Goal: Find contact information: Find contact information

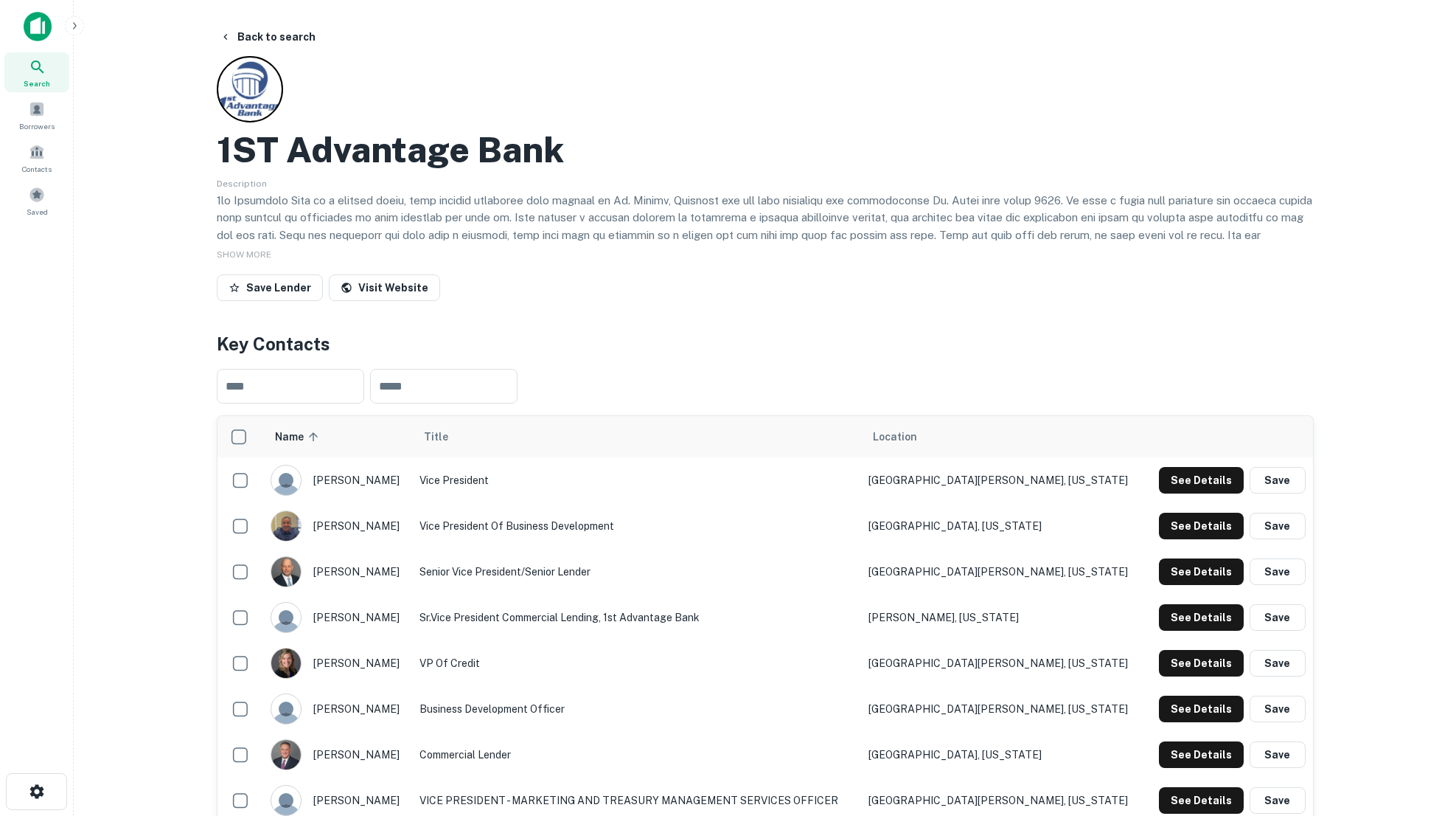
click at [28, 25] on img at bounding box center [37, 27] width 28 height 29
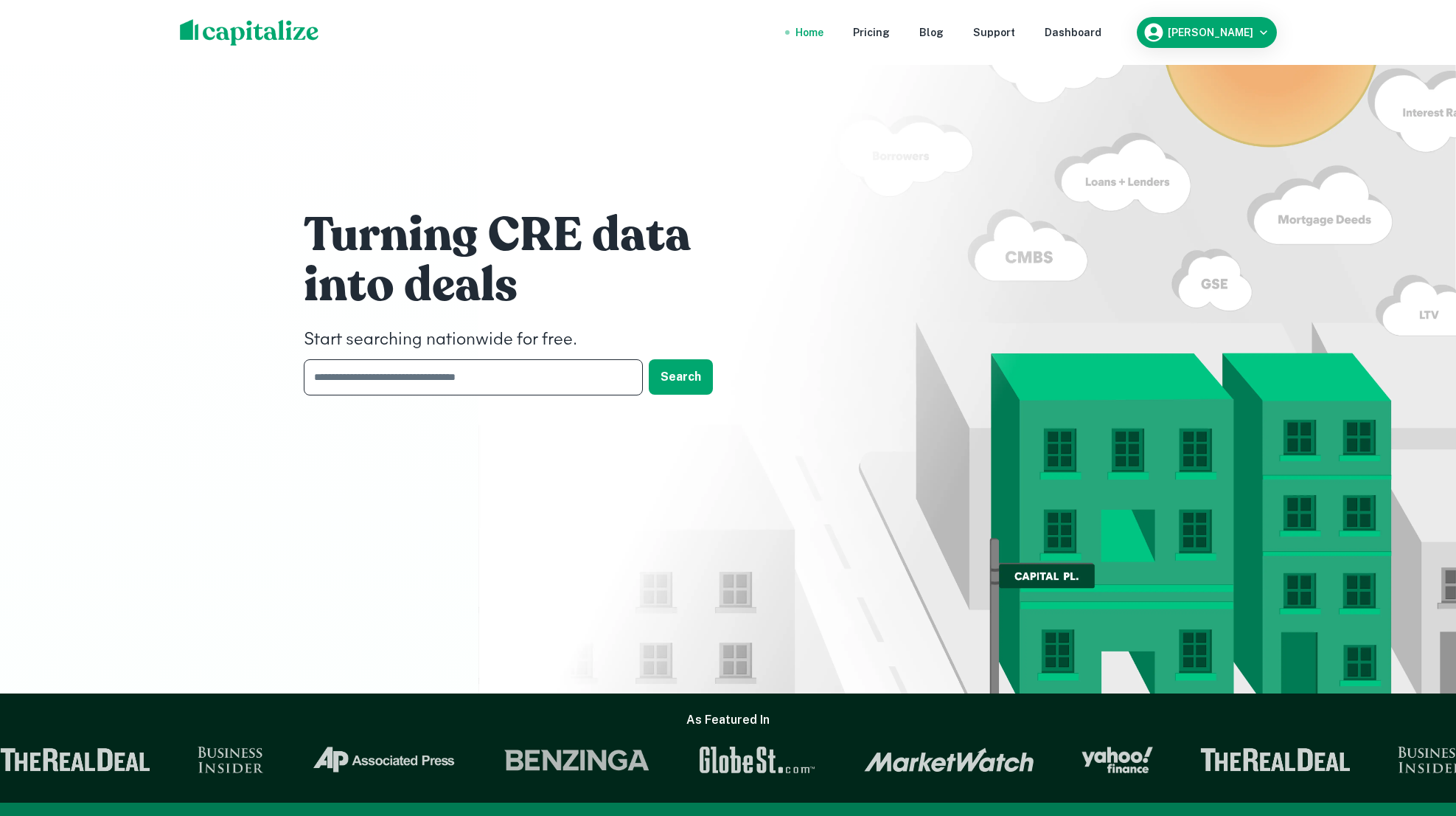
click at [445, 392] on input "text" at bounding box center [467, 377] width 328 height 36
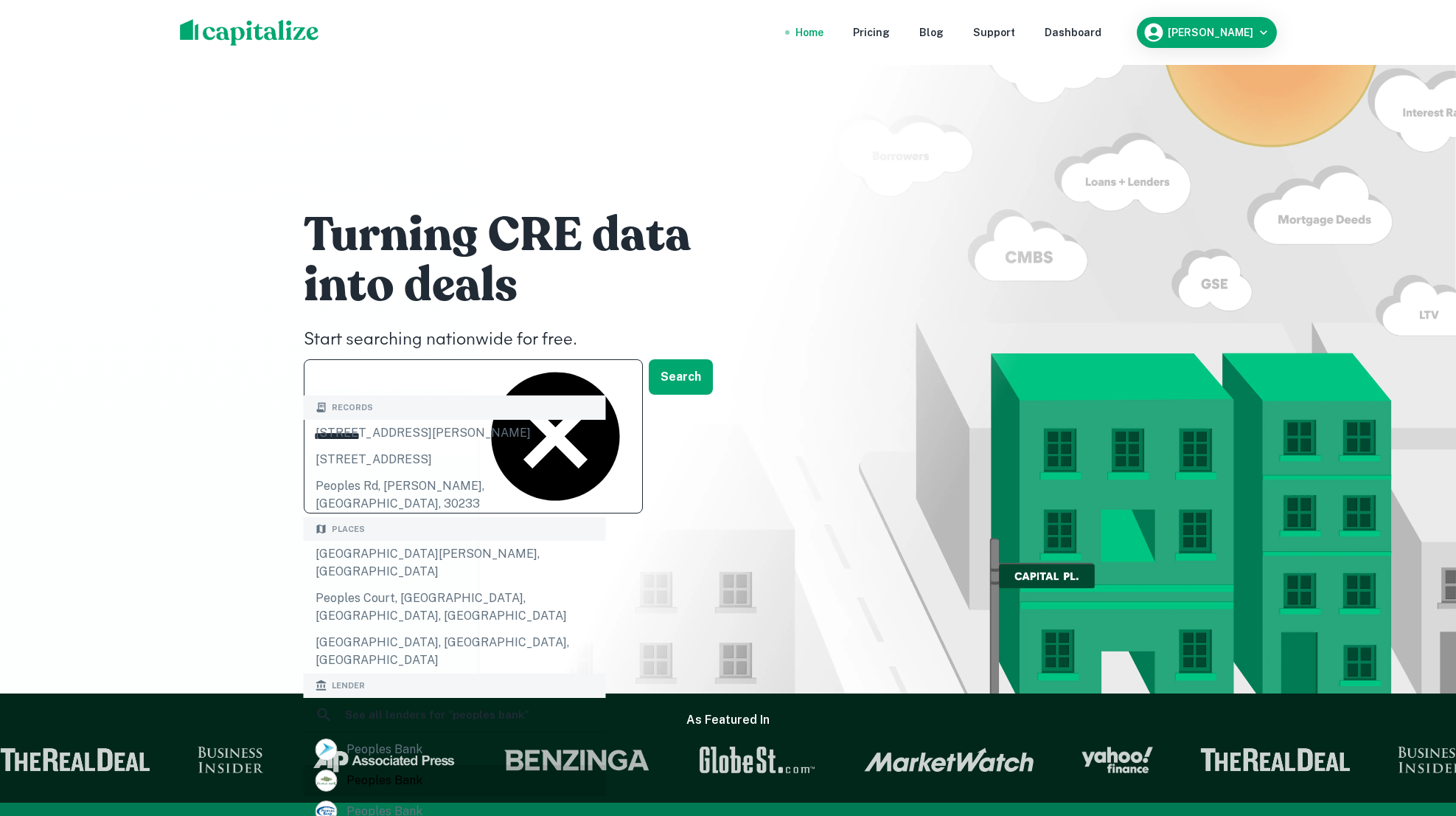
scroll to position [199, 0]
type input "**********"
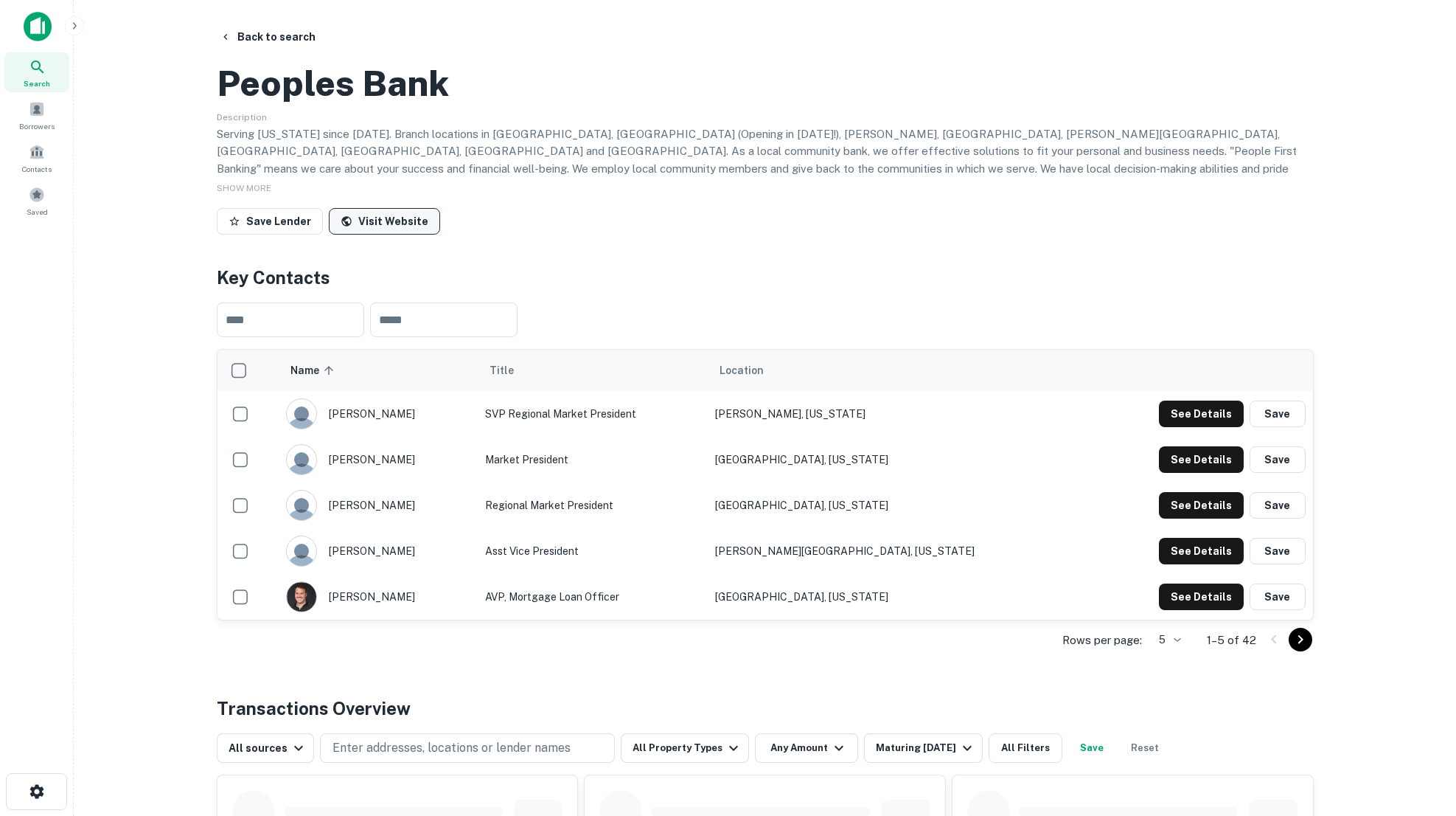
click at [387, 234] on link "Visit Website" at bounding box center [384, 221] width 111 height 27
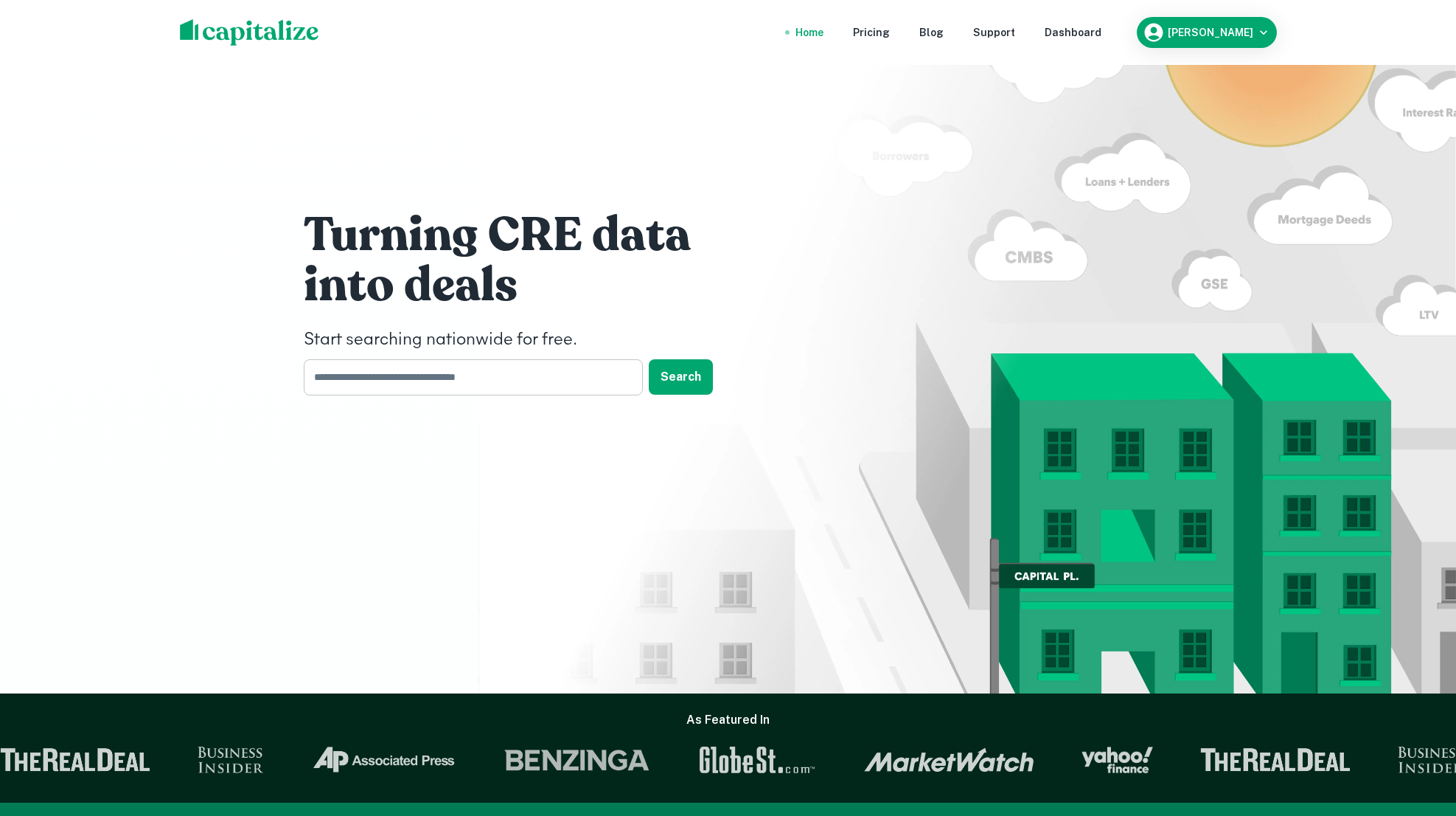
click at [517, 377] on input "text" at bounding box center [467, 377] width 328 height 36
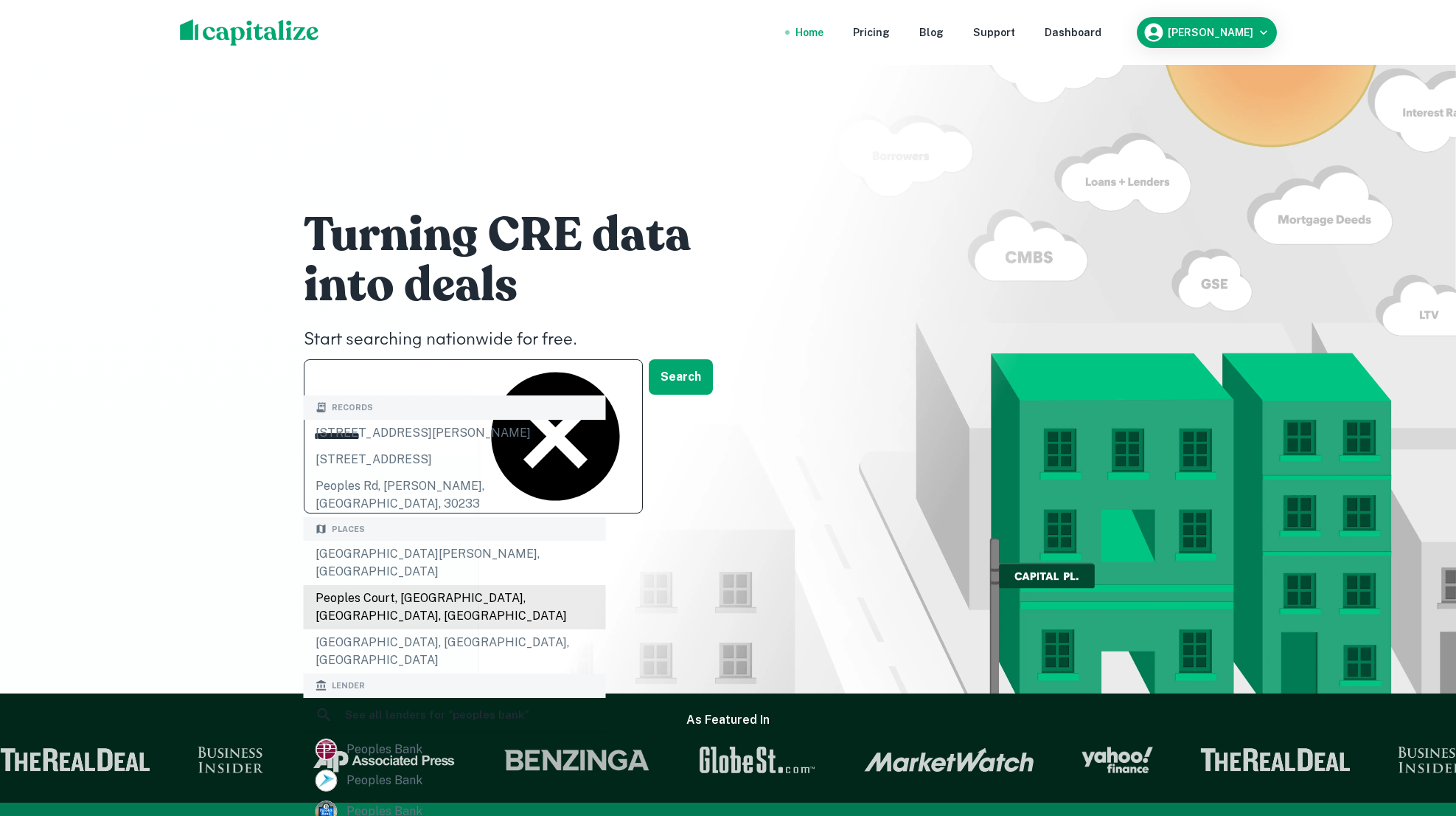
scroll to position [179, 0]
type input "**********"
click at [445, 769] on div "peoples bank" at bounding box center [454, 780] width 278 height 23
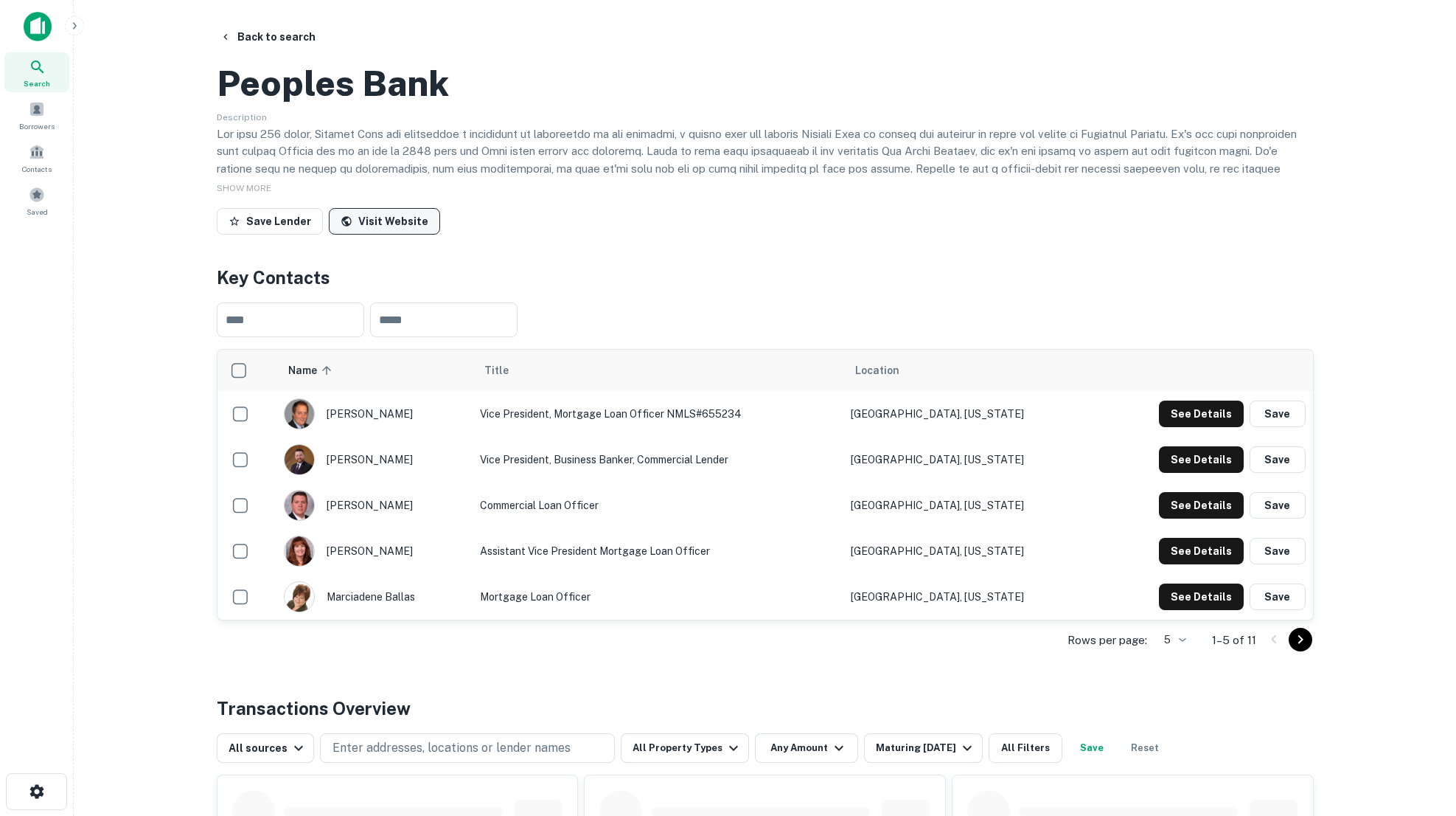
click at [385, 234] on link "Visit Website" at bounding box center [384, 221] width 111 height 27
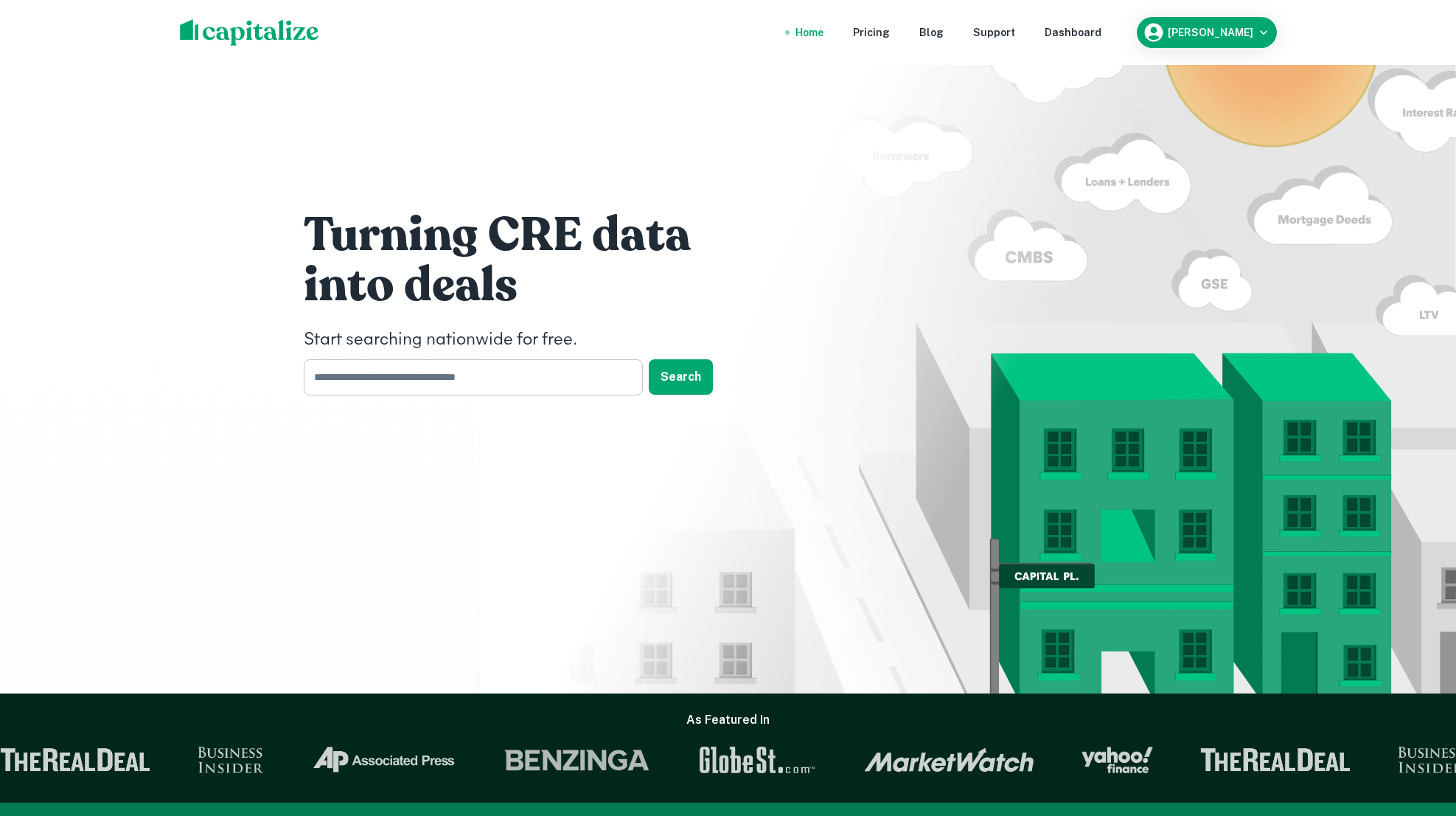
click at [382, 375] on input "text" at bounding box center [467, 377] width 328 height 36
paste input "**********"
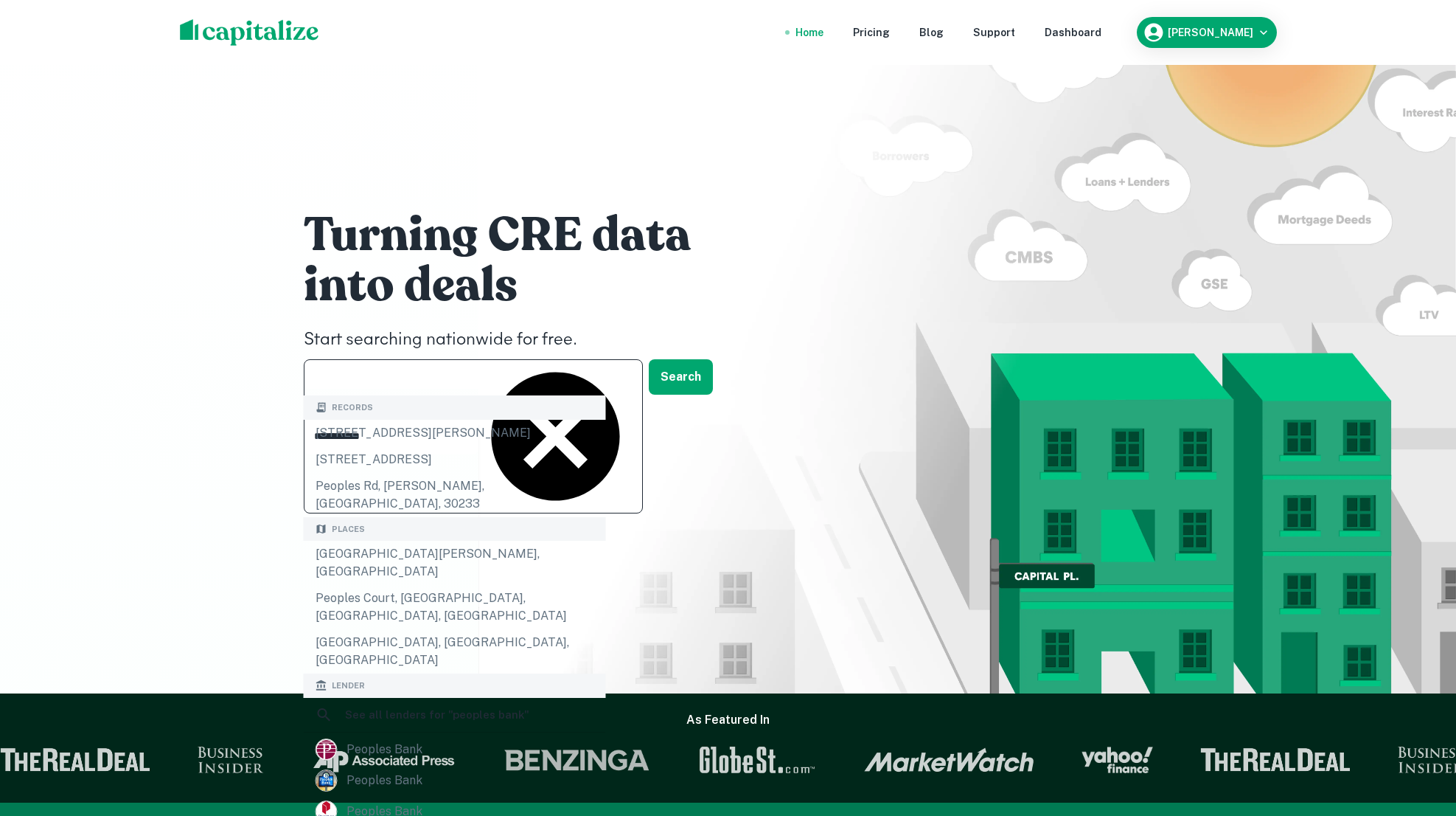
scroll to position [337, 0]
type input "**********"
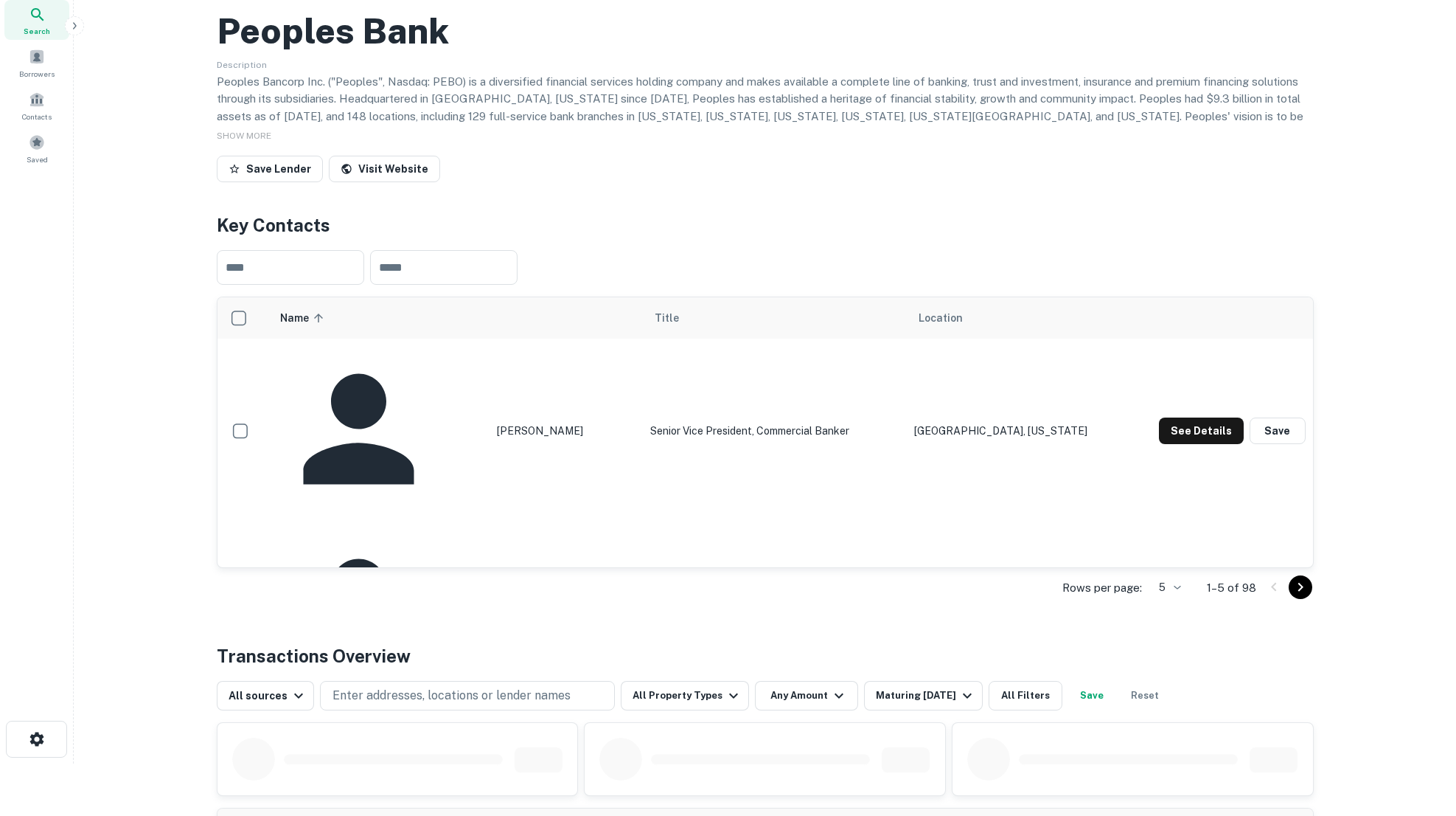
scroll to position [123, 0]
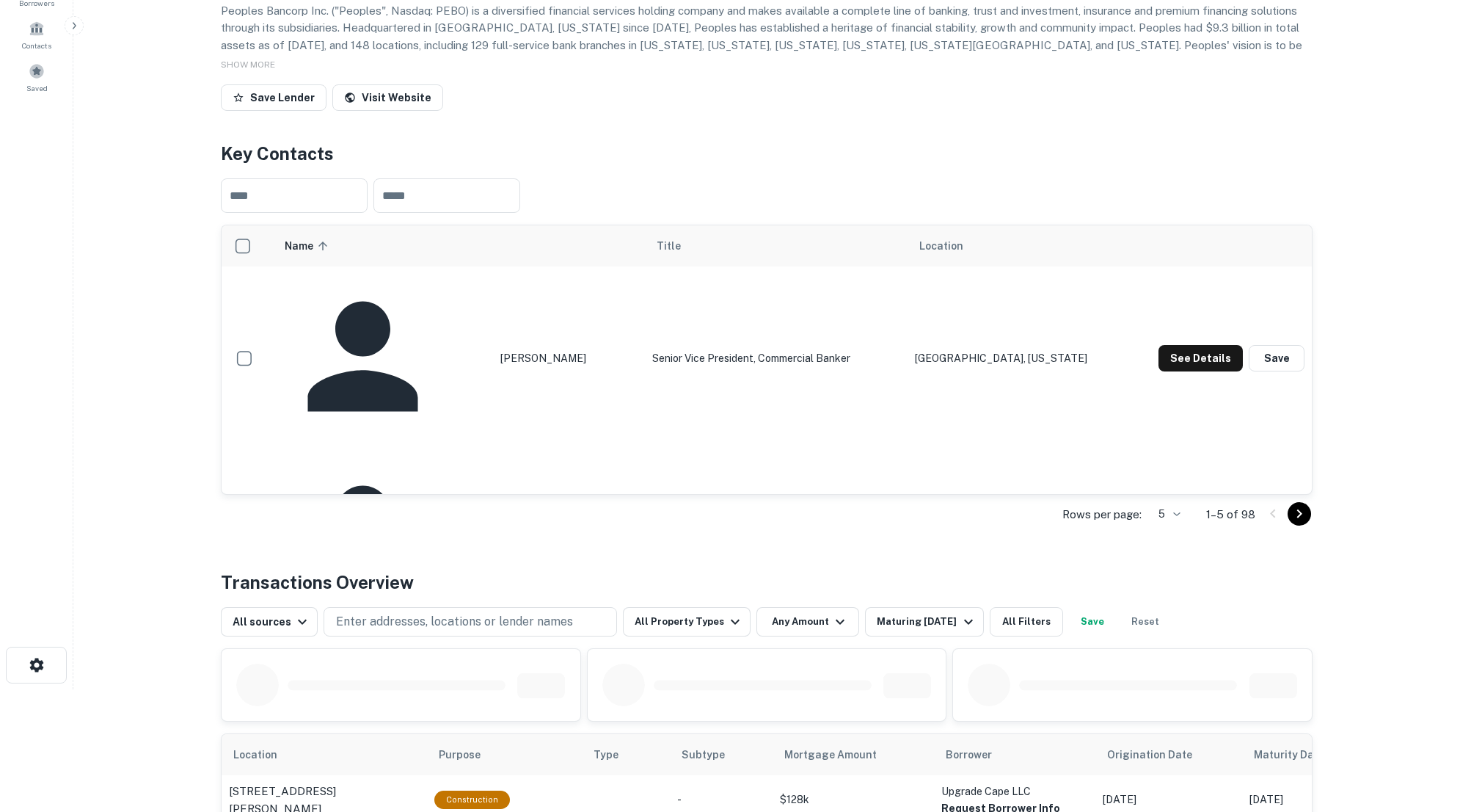
click at [1167, 579] on body "Search Borrowers Contacts Saved Back to search Peoples Bank Description SHOW MO…" at bounding box center [730, 283] width 1460 height 812
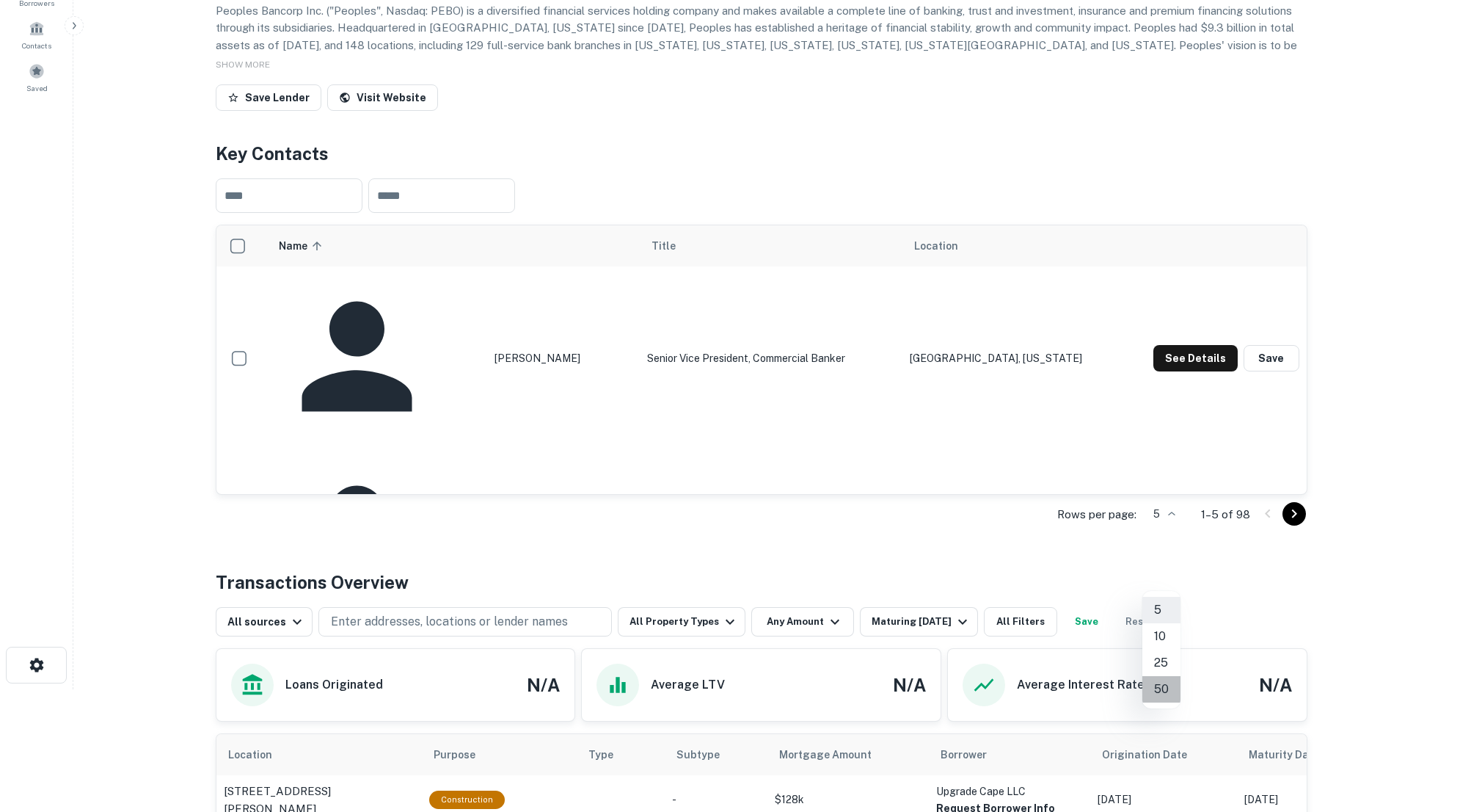
click at [1170, 684] on li "50" at bounding box center [1161, 689] width 38 height 27
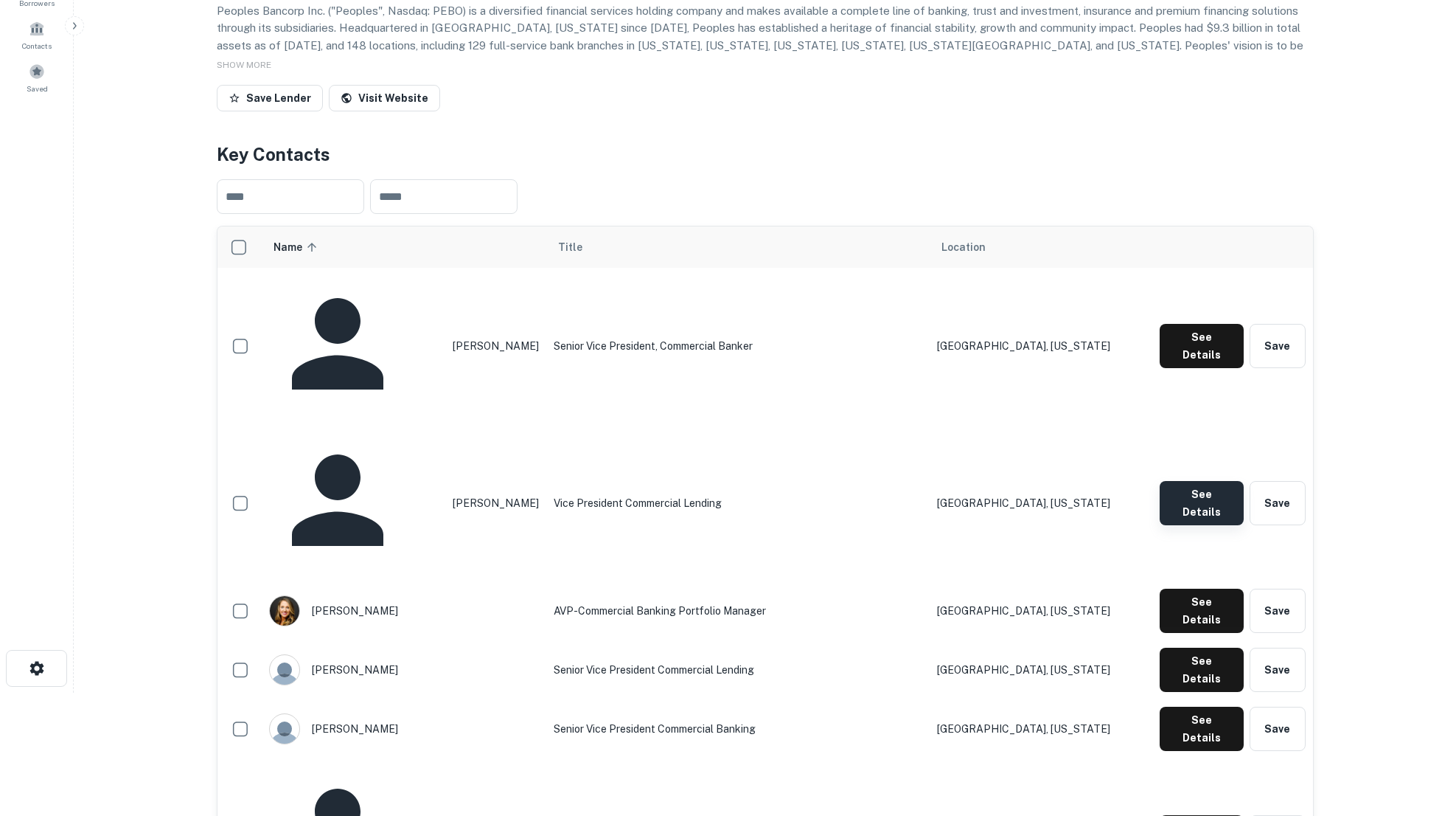
click at [1171, 480] on button "See Details" at bounding box center [1201, 502] width 84 height 44
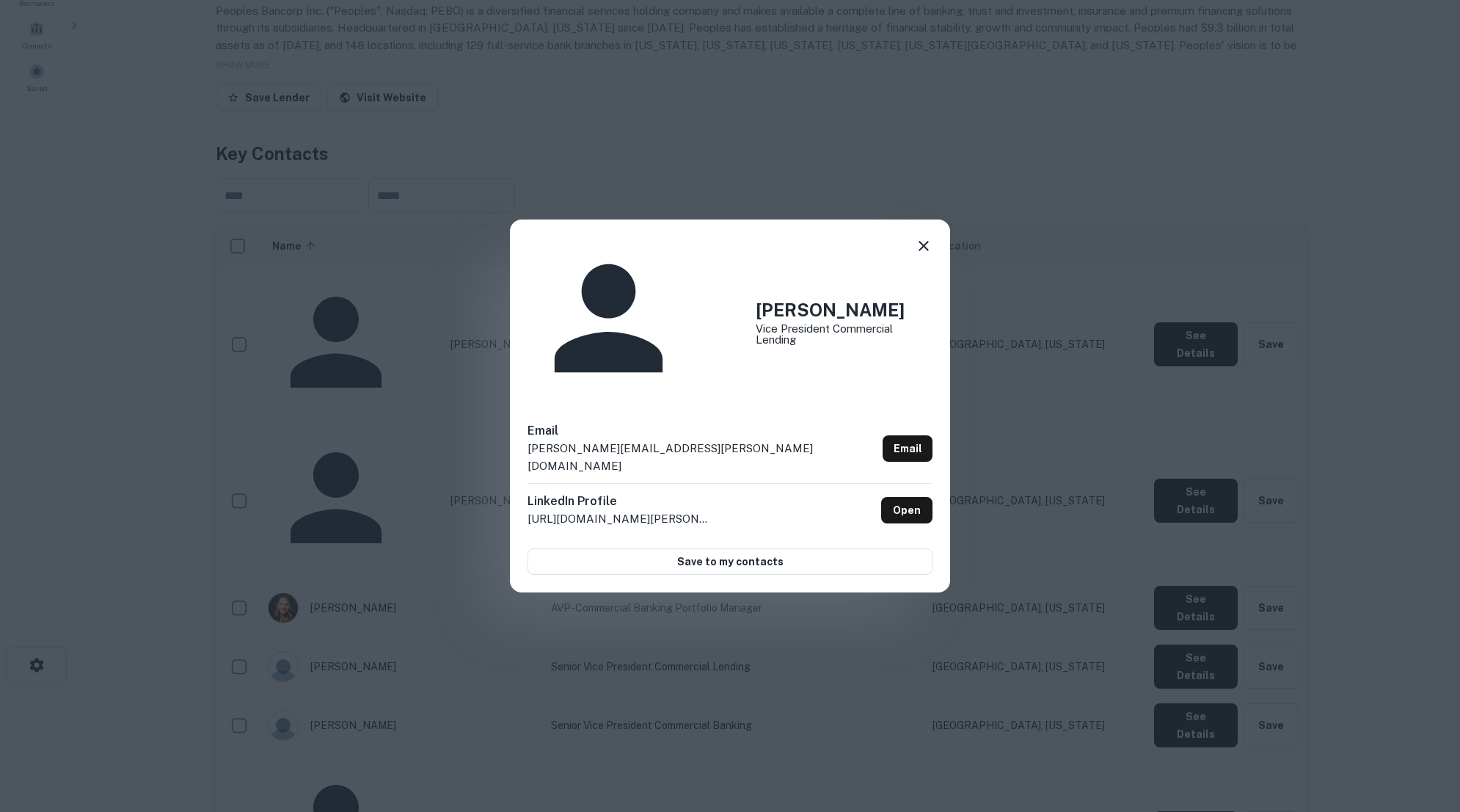
click at [544, 439] on p "[PERSON_NAME][EMAIL_ADDRESS][PERSON_NAME][DOMAIN_NAME]" at bounding box center [702, 456] width 349 height 35
drag, startPoint x: 544, startPoint y: 394, endPoint x: 657, endPoint y: 395, distance: 113.0
click at [657, 422] on div "Email [PERSON_NAME][EMAIL_ADDRESS][PERSON_NAME][DOMAIN_NAME] Email" at bounding box center [729, 452] width 405 height 61
copy div "[PERSON_NAME][EMAIL_ADDRESS][PERSON_NAME][DOMAIN_NAME] Email"
click at [737, 189] on div "[PERSON_NAME] Vice President Commercial Lending Email [PERSON_NAME][EMAIL_ADDRE…" at bounding box center [730, 406] width 1460 height 812
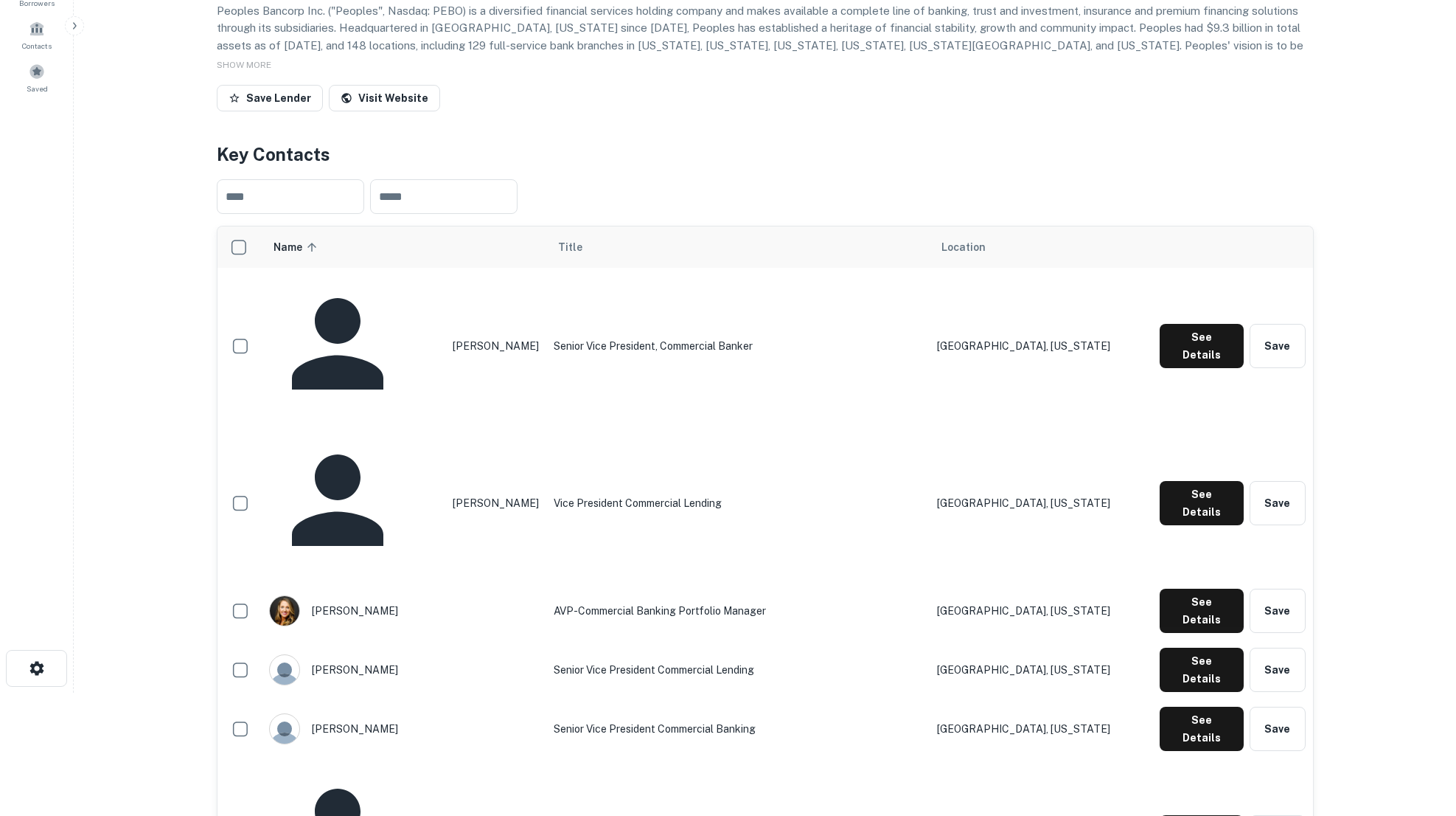
click at [610, 117] on div "Save Lender Visit Website" at bounding box center [764, 101] width 1096 height 32
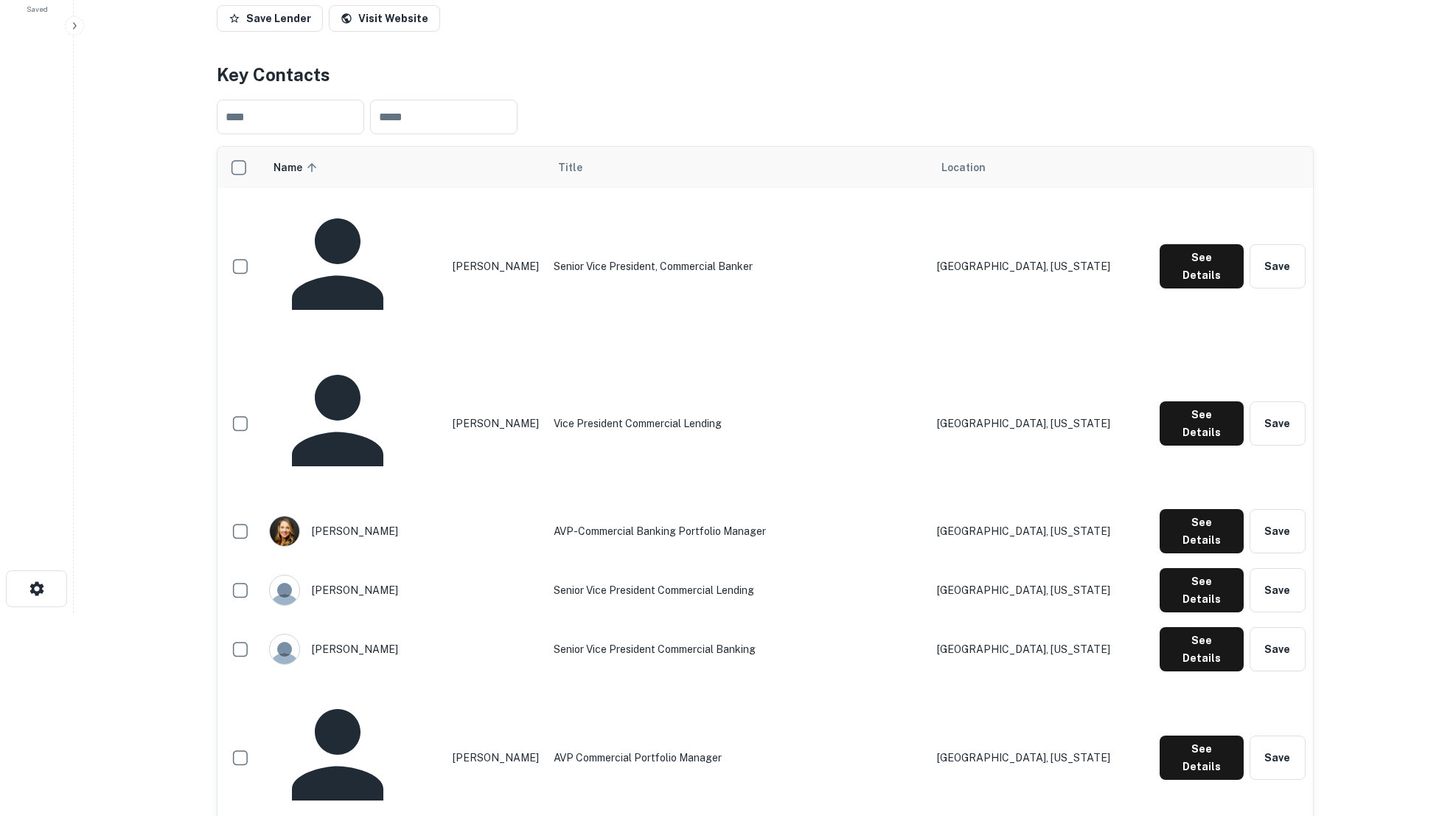
scroll to position [254, 0]
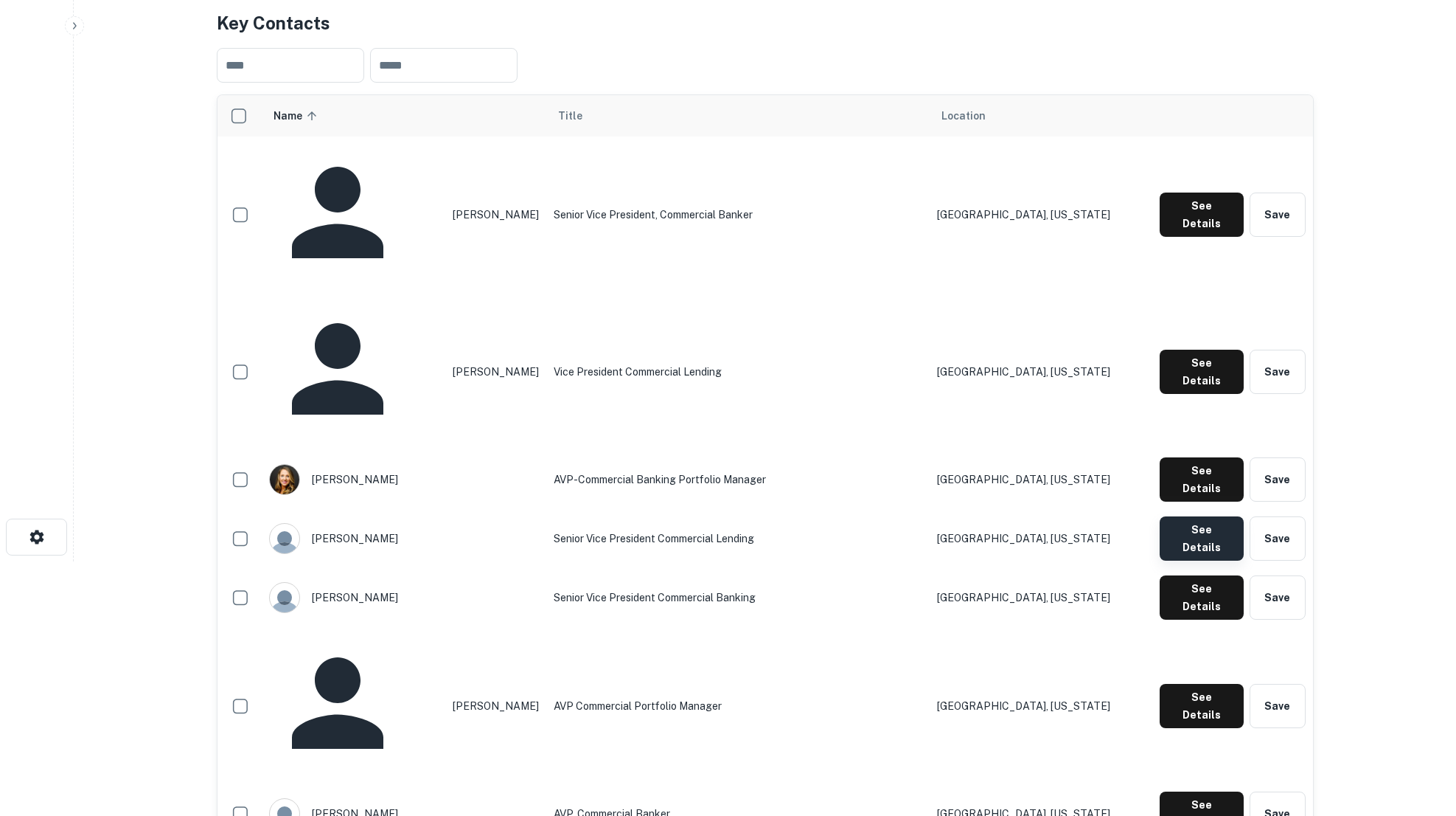
click at [1193, 516] on button "See Details" at bounding box center [1201, 538] width 84 height 44
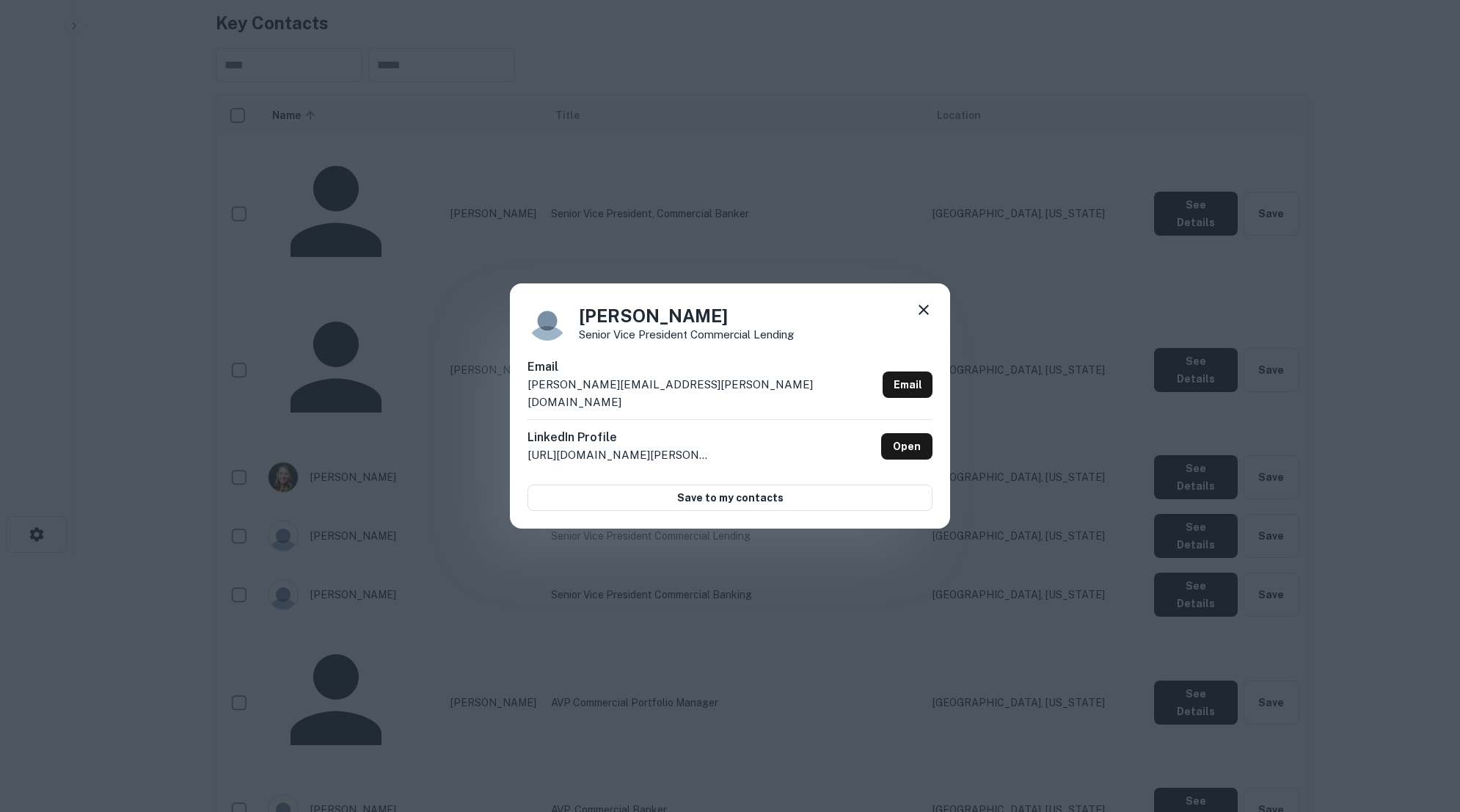
click at [925, 318] on icon at bounding box center [923, 310] width 17 height 17
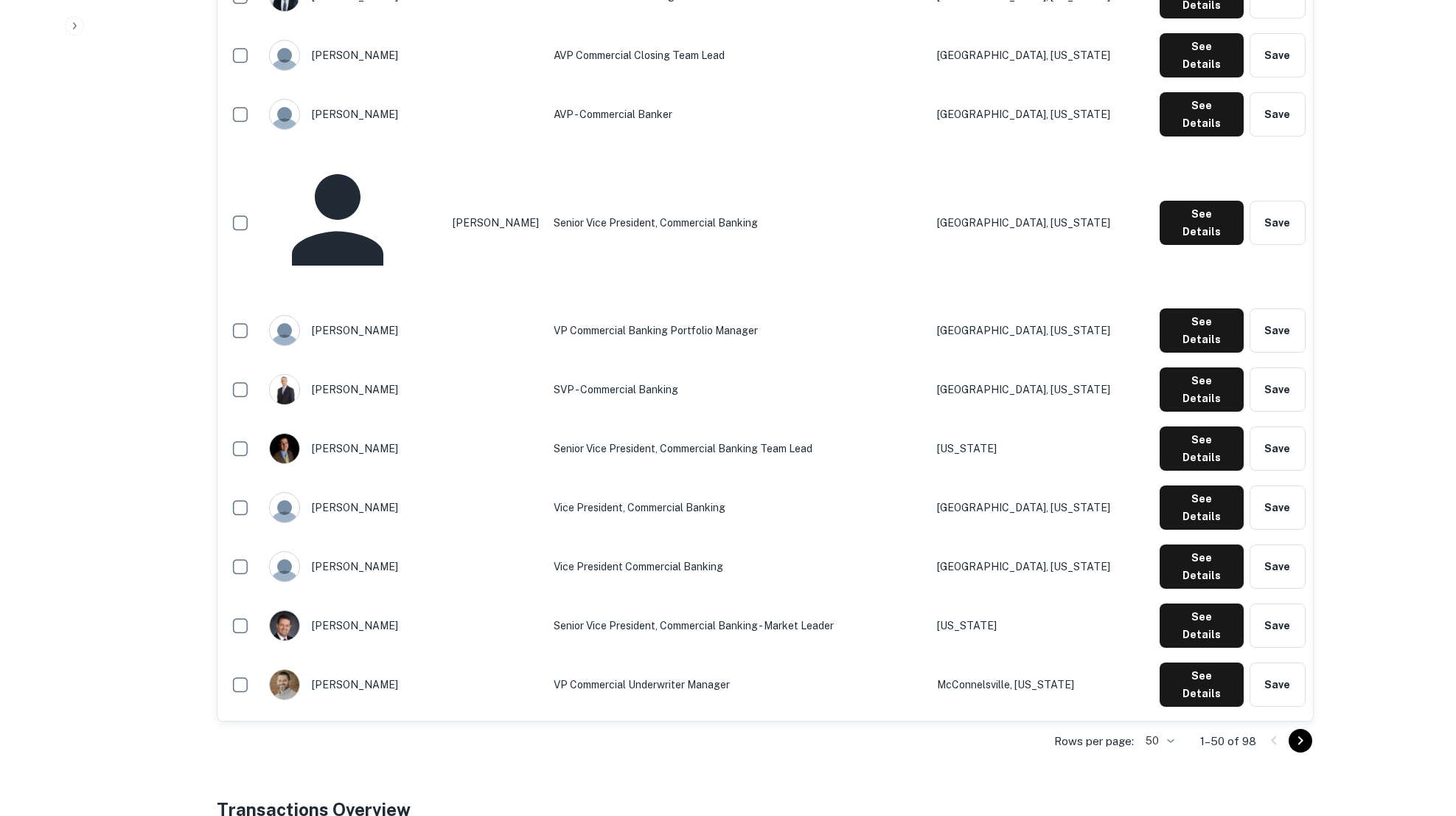
scroll to position [2033, 0]
